Goal: Information Seeking & Learning: Learn about a topic

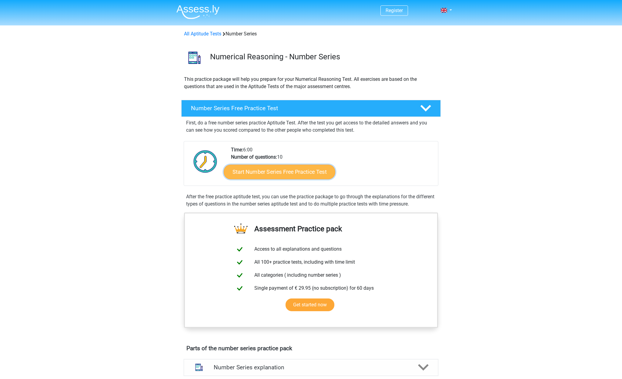
click at [310, 170] on link "Start Number Series Free Practice Test" at bounding box center [280, 172] width 112 height 15
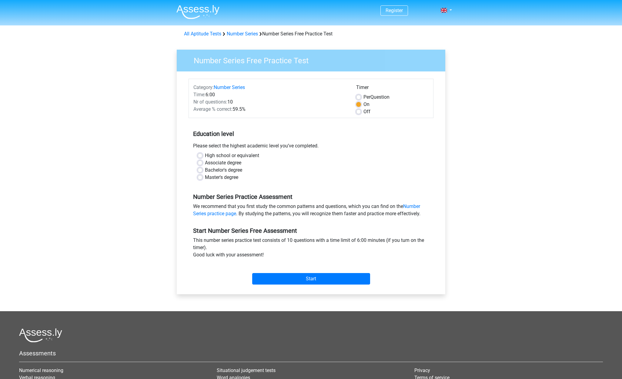
click at [205, 176] on label "Master's degree" at bounding box center [221, 177] width 33 height 7
click at [200, 176] on input "Master's degree" at bounding box center [200, 177] width 5 height 6
radio input "true"
click at [304, 277] on input "Start" at bounding box center [311, 279] width 118 height 12
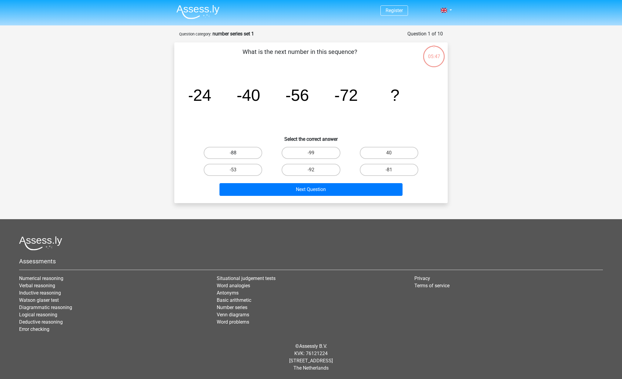
click at [249, 154] on label "-88" at bounding box center [233, 153] width 58 height 12
click at [237, 154] on input "-88" at bounding box center [235, 155] width 4 height 4
radio input "true"
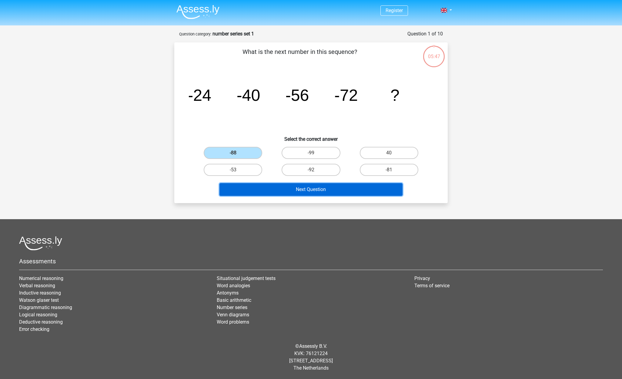
click at [279, 192] on button "Next Question" at bounding box center [310, 189] width 183 height 13
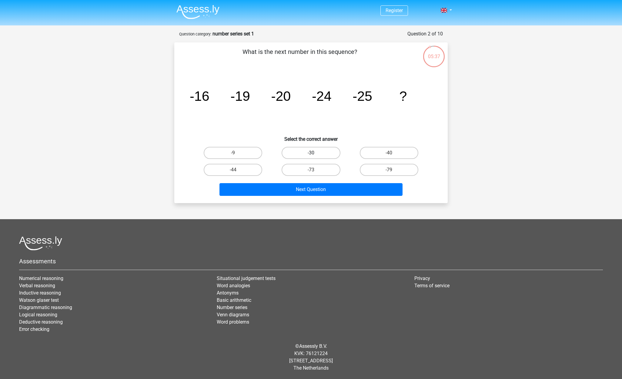
click at [294, 150] on label "-30" at bounding box center [311, 153] width 58 height 12
click at [311, 153] on input "-30" at bounding box center [313, 155] width 4 height 4
radio input "true"
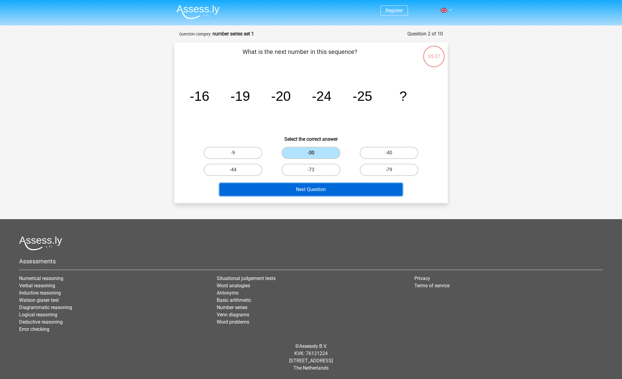
click at [290, 187] on button "Next Question" at bounding box center [310, 189] width 183 height 13
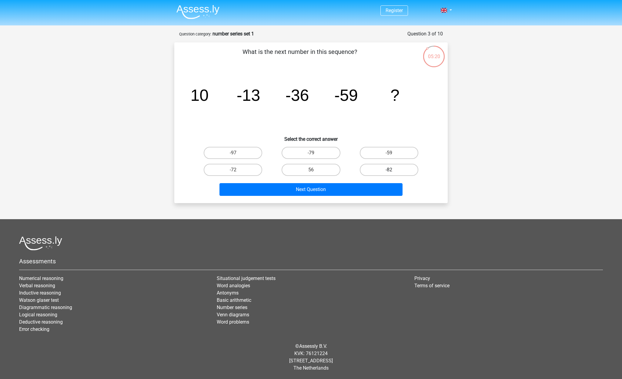
click at [384, 169] on label "-82" at bounding box center [389, 170] width 58 height 12
click at [389, 170] on input "-82" at bounding box center [391, 172] width 4 height 4
radio input "true"
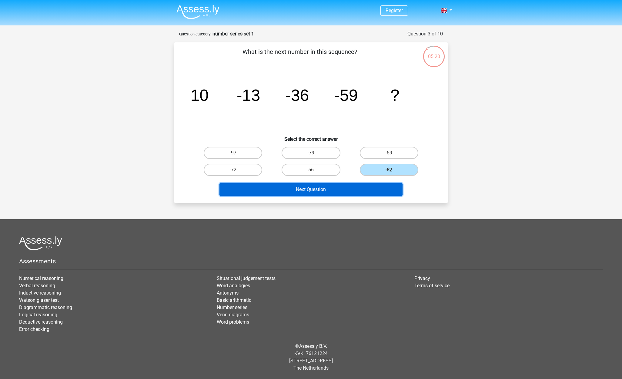
click at [355, 188] on button "Next Question" at bounding box center [310, 189] width 183 height 13
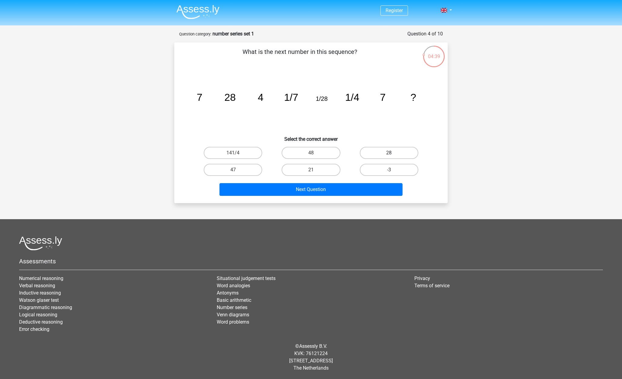
click at [395, 151] on label "28" at bounding box center [389, 153] width 58 height 12
click at [393, 153] on input "28" at bounding box center [391, 155] width 4 height 4
radio input "true"
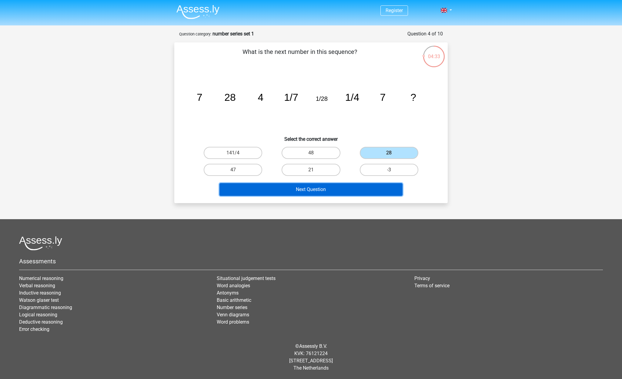
click at [328, 185] on button "Next Question" at bounding box center [310, 189] width 183 height 13
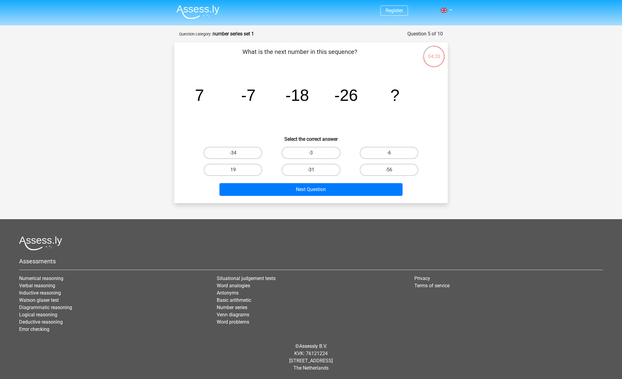
drag, startPoint x: 318, startPoint y: 168, endPoint x: 315, endPoint y: 190, distance: 22.4
click at [318, 168] on label "-31" at bounding box center [311, 170] width 58 height 12
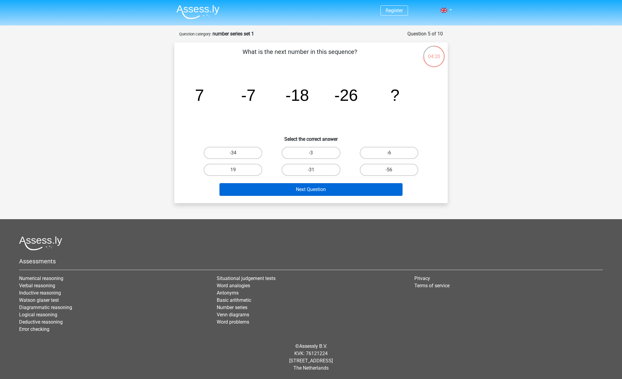
click at [315, 170] on input "-31" at bounding box center [313, 172] width 4 height 4
radio input "true"
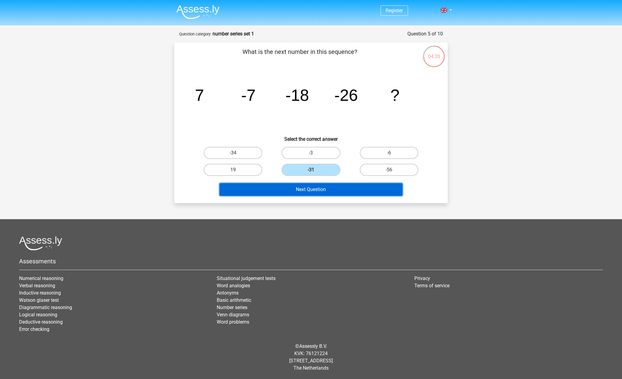
click at [315, 190] on button "Next Question" at bounding box center [310, 189] width 183 height 13
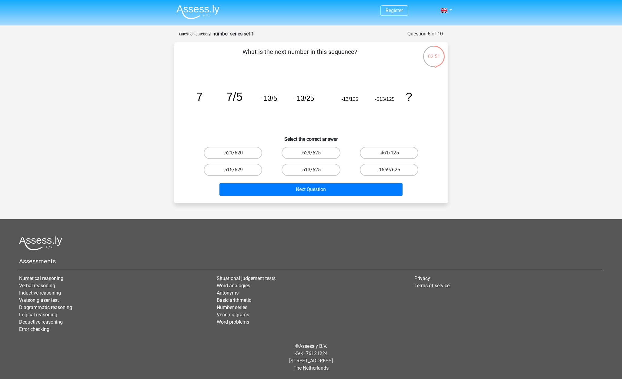
click at [326, 172] on label "-513/625" at bounding box center [311, 170] width 58 height 12
click at [315, 172] on input "-513/625" at bounding box center [313, 172] width 4 height 4
radio input "true"
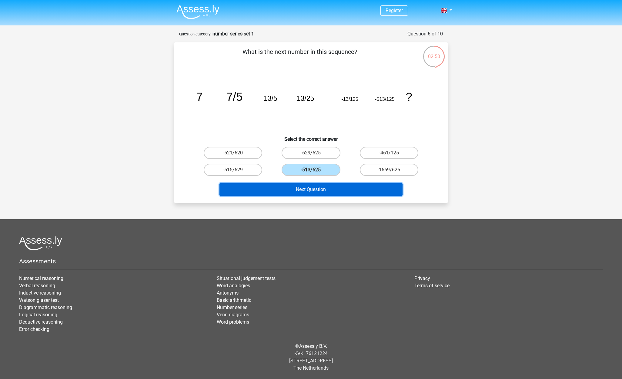
click at [322, 187] on button "Next Question" at bounding box center [310, 189] width 183 height 13
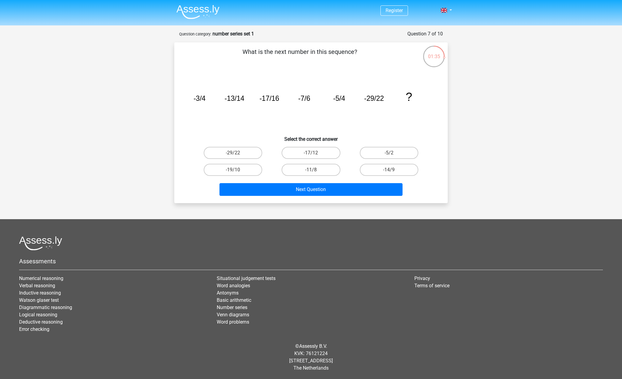
click at [389, 174] on input "-14/9" at bounding box center [391, 172] width 4 height 4
radio input "true"
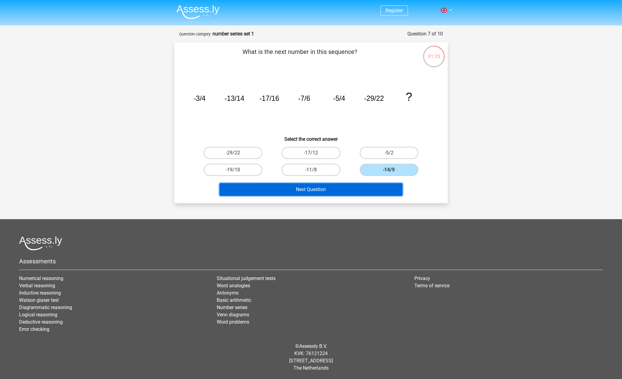
drag, startPoint x: 359, startPoint y: 185, endPoint x: 353, endPoint y: 188, distance: 6.5
click at [359, 185] on button "Next Question" at bounding box center [310, 189] width 183 height 13
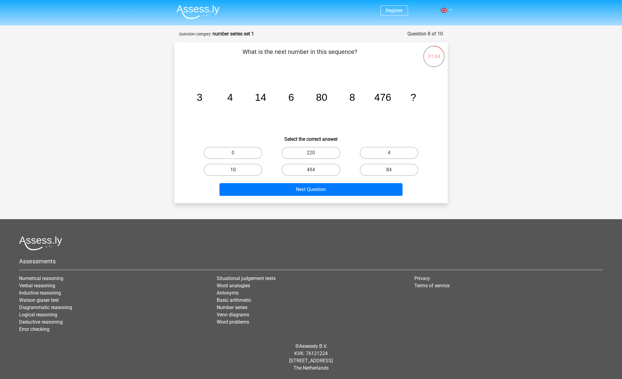
drag, startPoint x: 234, startPoint y: 168, endPoint x: 237, endPoint y: 171, distance: 3.6
click at [234, 169] on label "10" at bounding box center [233, 170] width 58 height 12
click at [234, 170] on input "10" at bounding box center [235, 172] width 4 height 4
radio input "true"
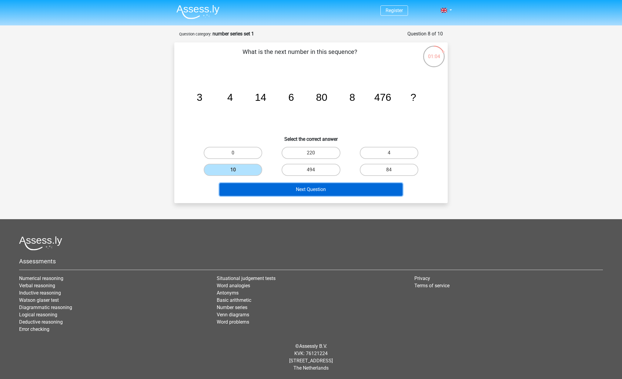
click at [269, 188] on button "Next Question" at bounding box center [310, 189] width 183 height 13
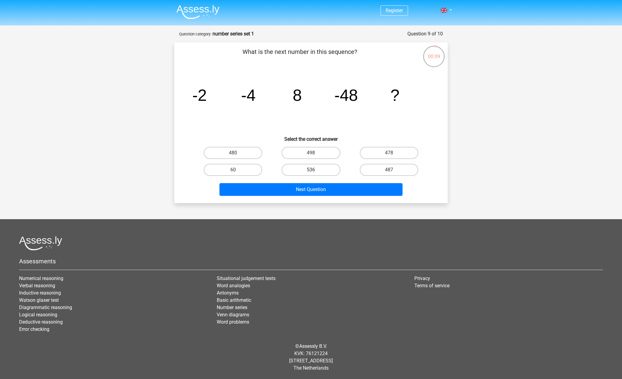
click at [316, 170] on label "536" at bounding box center [311, 170] width 58 height 12
click at [315, 170] on input "536" at bounding box center [313, 172] width 4 height 4
radio input "true"
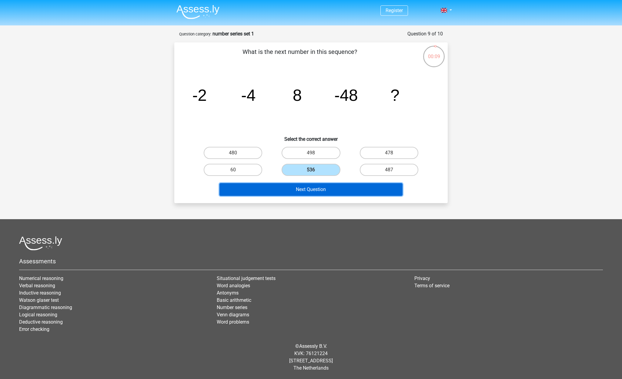
click at [314, 186] on button "Next Question" at bounding box center [310, 189] width 183 height 13
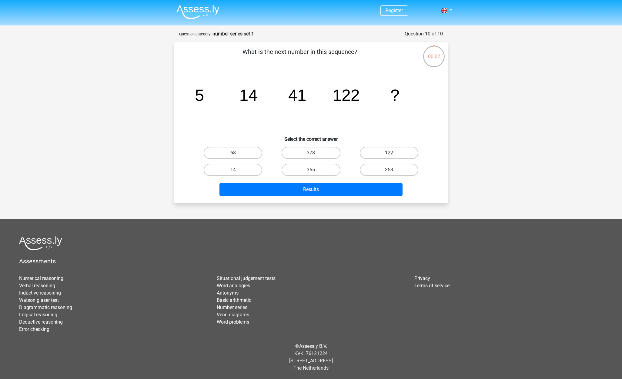
click at [392, 169] on label "353" at bounding box center [389, 170] width 58 height 12
click at [392, 170] on input "353" at bounding box center [391, 172] width 4 height 4
radio input "true"
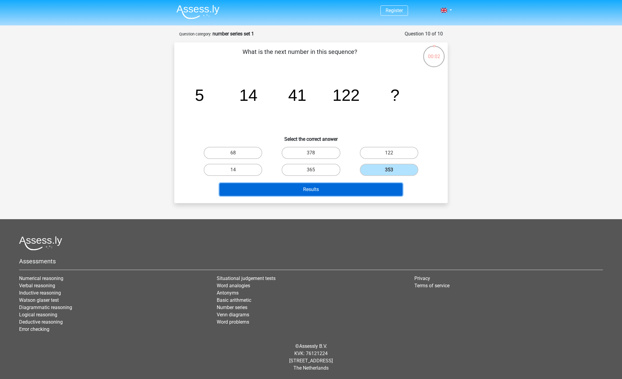
click at [368, 190] on button "Results" at bounding box center [310, 189] width 183 height 13
